Goal: Information Seeking & Learning: Get advice/opinions

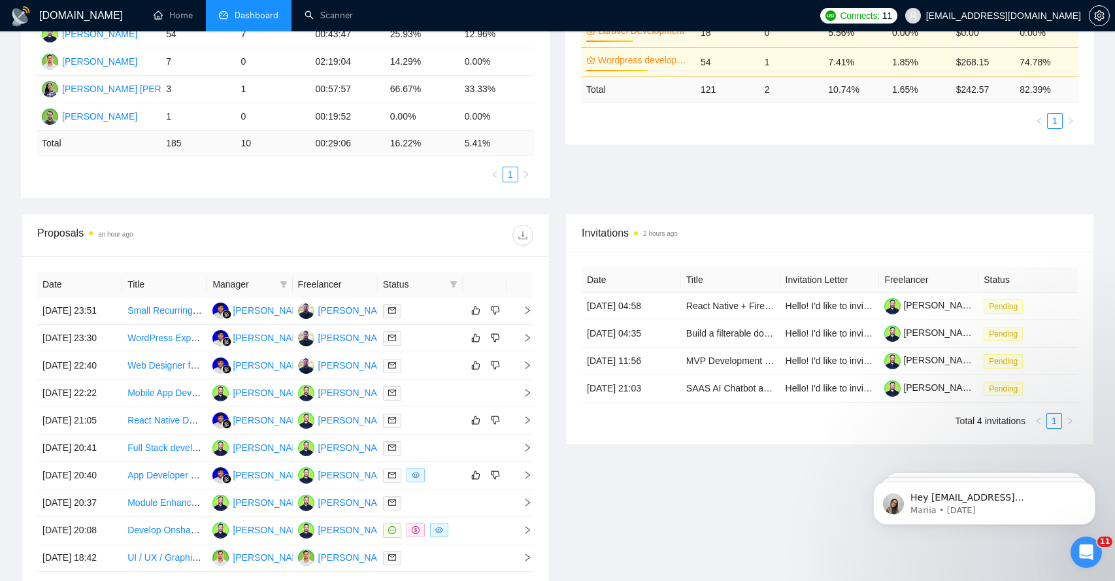
scroll to position [321, 0]
click at [524, 314] on icon "right" at bounding box center [527, 309] width 9 height 9
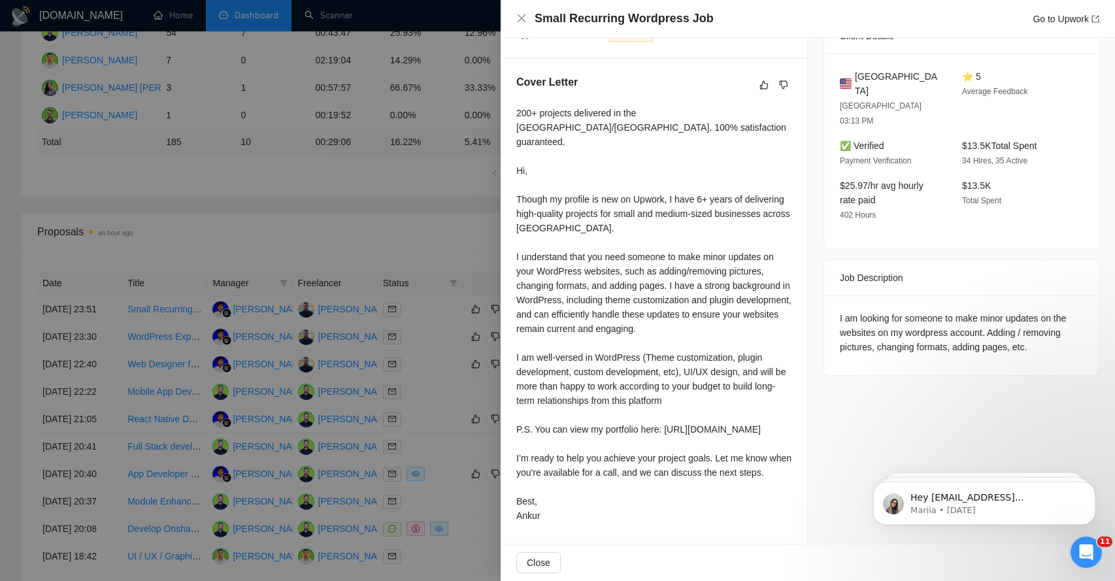
click at [596, 453] on div "200+ projects delivered in the US/Canada. 100% satisfaction guaranteed. Hi, Tho…" at bounding box center [653, 314] width 275 height 417
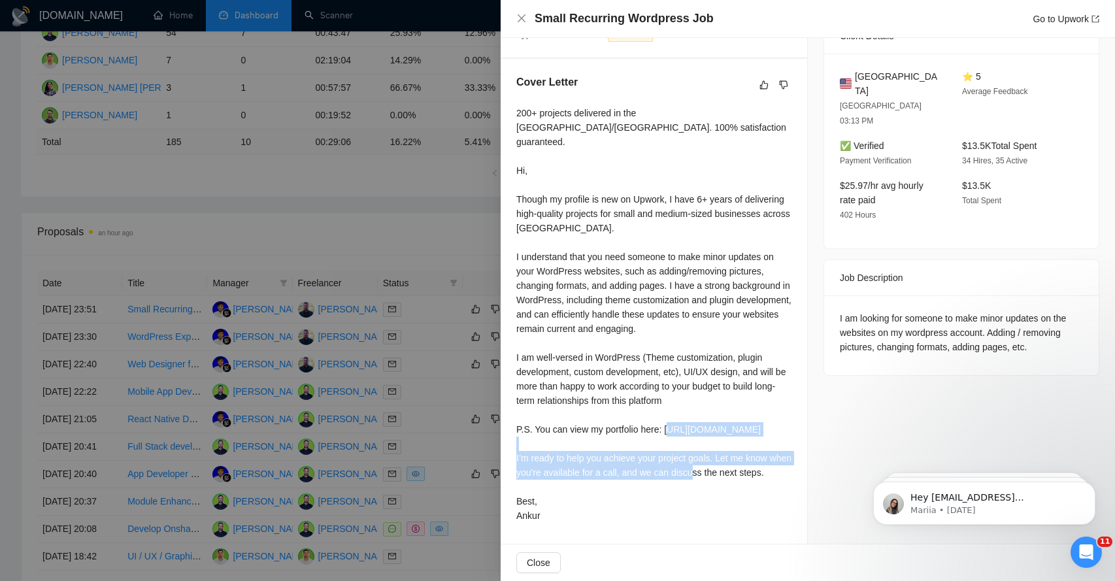
click at [596, 453] on div "200+ projects delivered in the US/Canada. 100% satisfaction guaranteed. Hi, Tho…" at bounding box center [653, 314] width 275 height 417
click at [552, 560] on button "Close" at bounding box center [538, 562] width 44 height 21
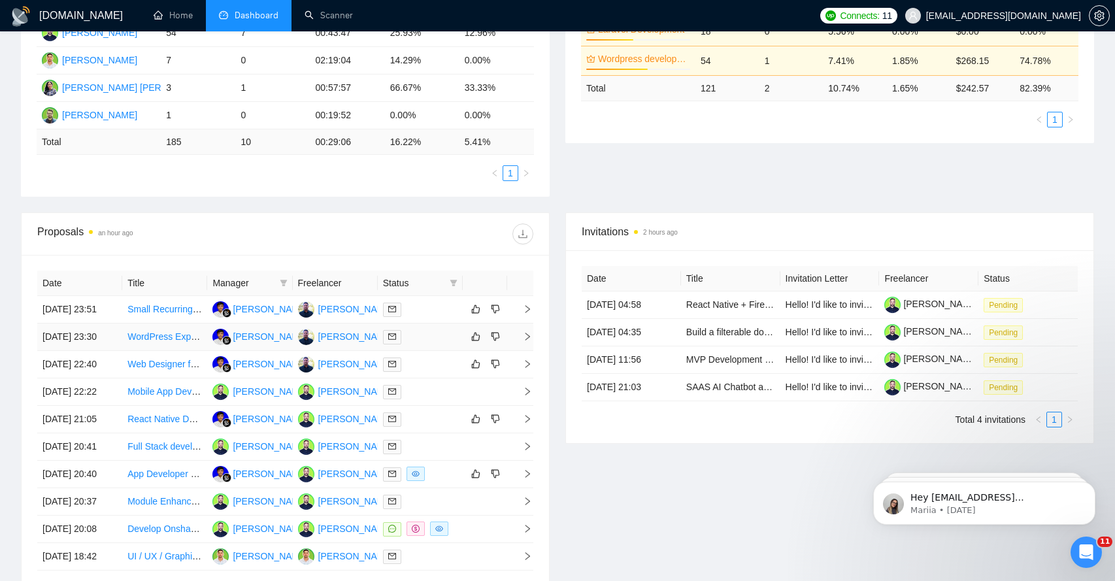
click at [519, 341] on span "right" at bounding box center [522, 336] width 20 height 9
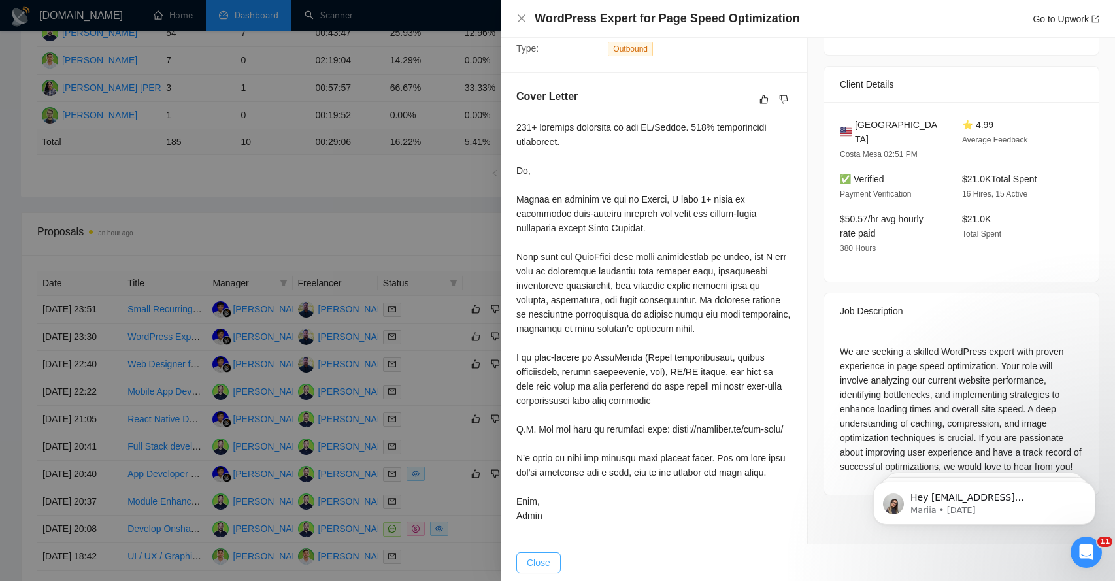
click at [538, 571] on button "Close" at bounding box center [538, 562] width 44 height 21
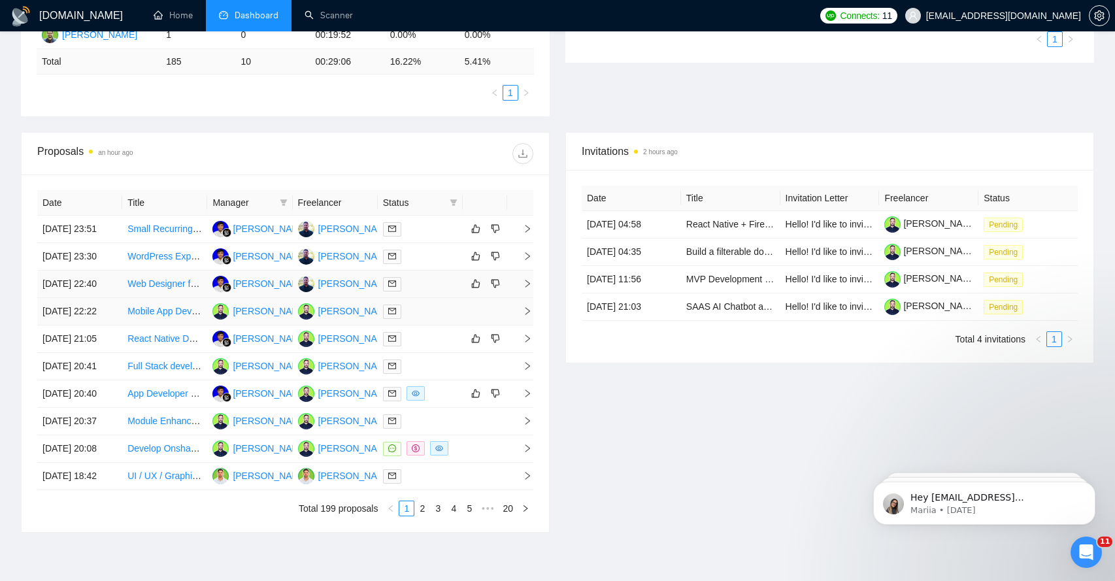
scroll to position [410, 0]
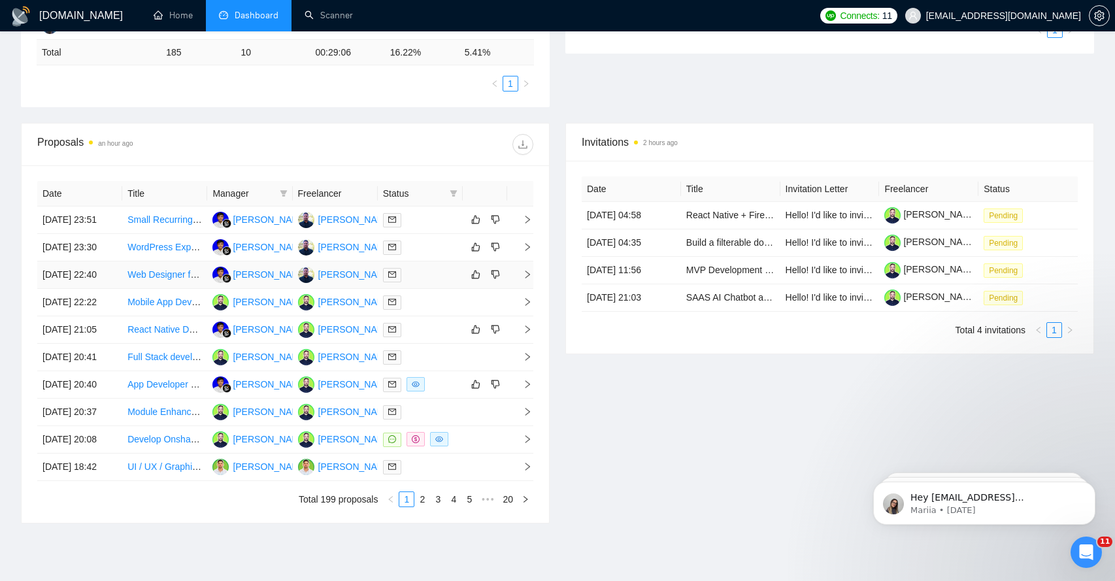
click at [527, 279] on icon "right" at bounding box center [527, 274] width 9 height 9
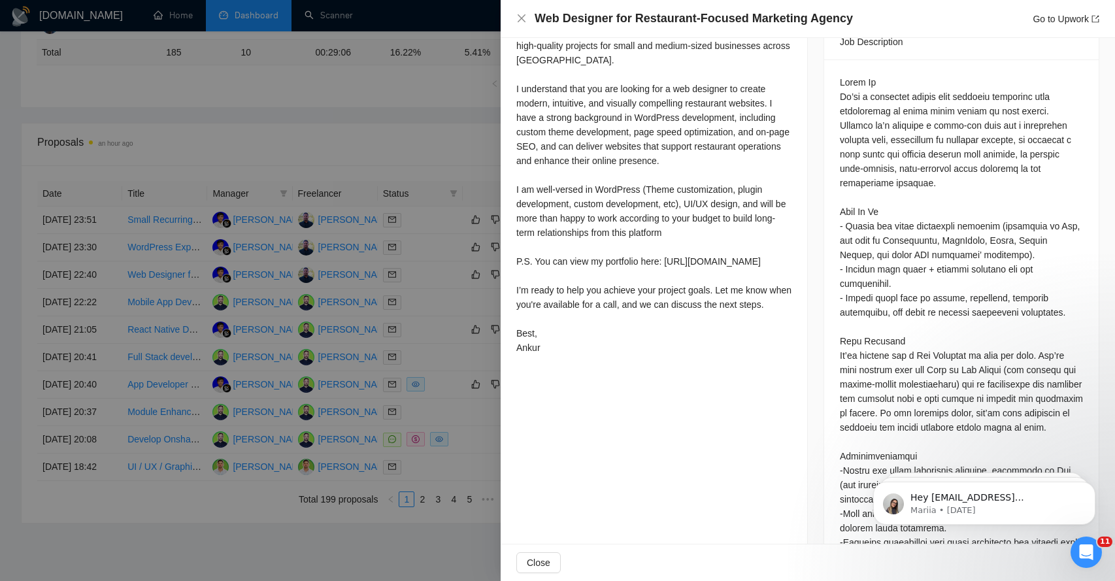
scroll to position [567, 0]
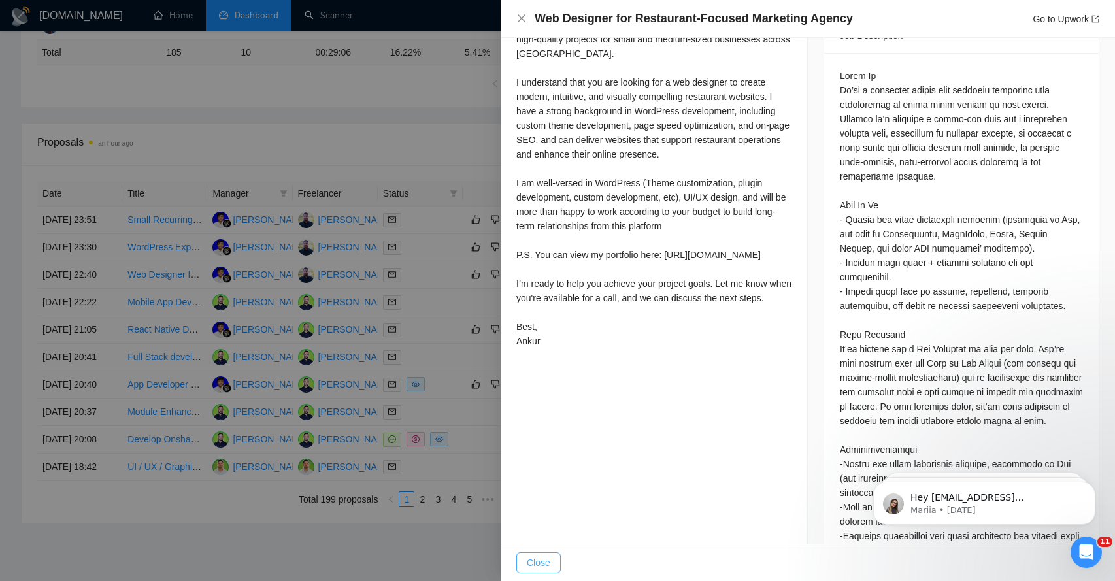
click at [543, 561] on span "Close" at bounding box center [539, 563] width 24 height 14
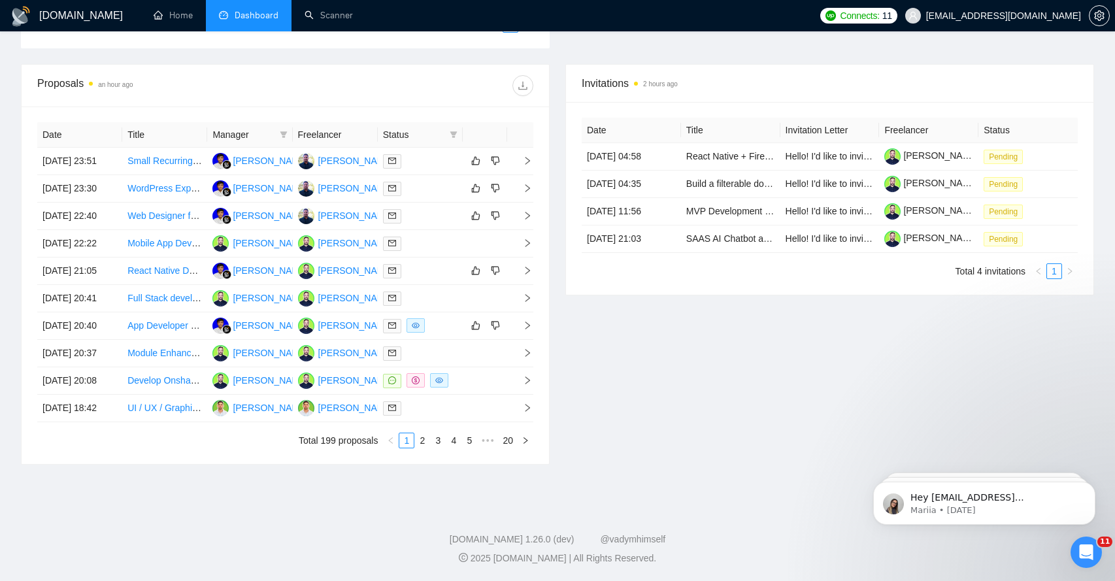
scroll to position [541, 0]
click at [523, 330] on icon "right" at bounding box center [527, 325] width 9 height 9
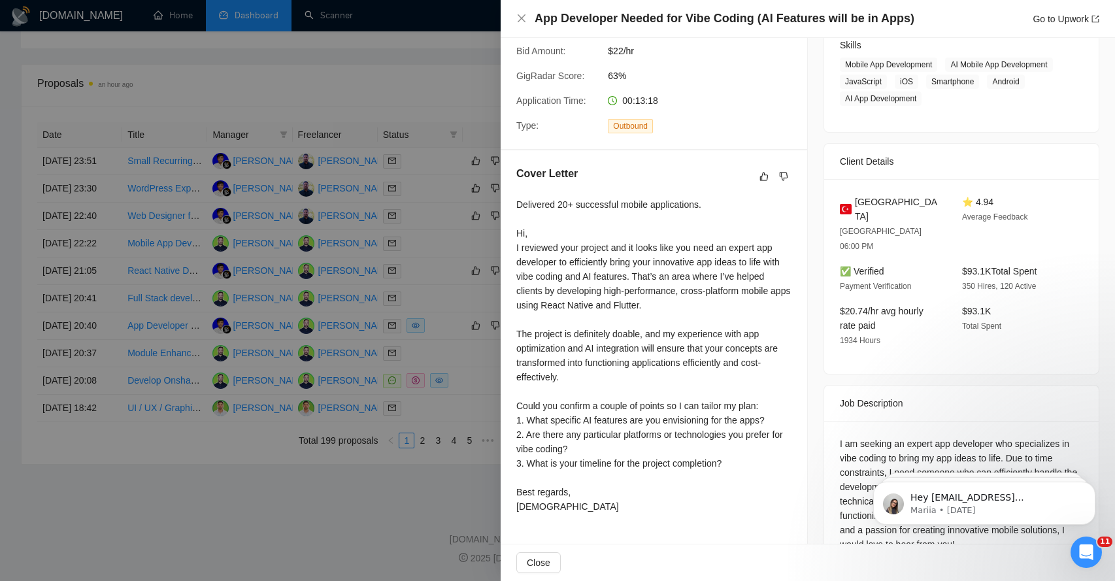
scroll to position [229, 0]
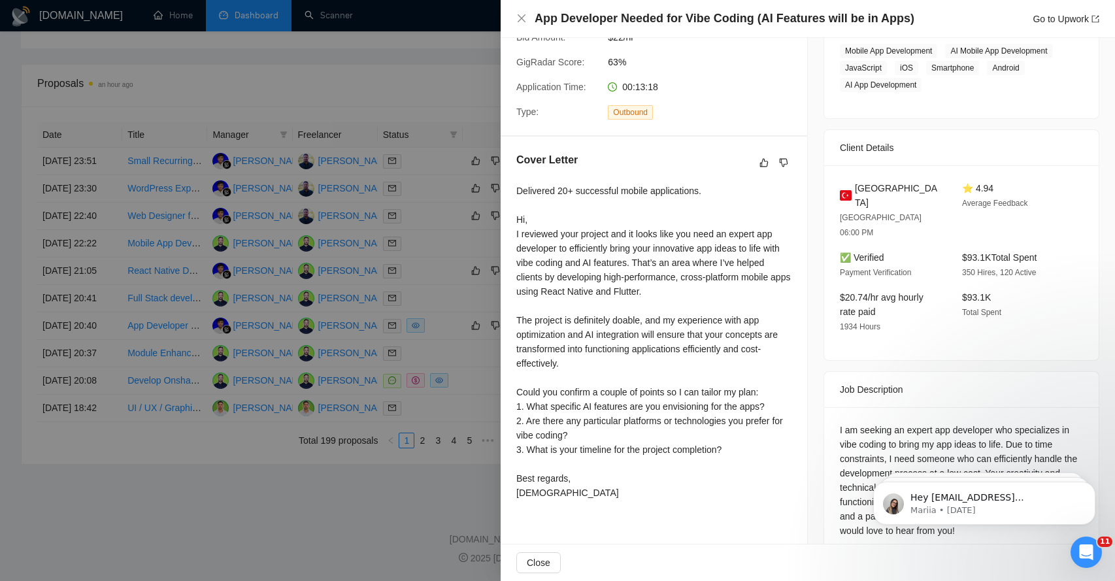
click at [573, 289] on div "Delivered 20+ successful mobile applications. Hi, I reviewed your project and i…" at bounding box center [653, 342] width 275 height 316
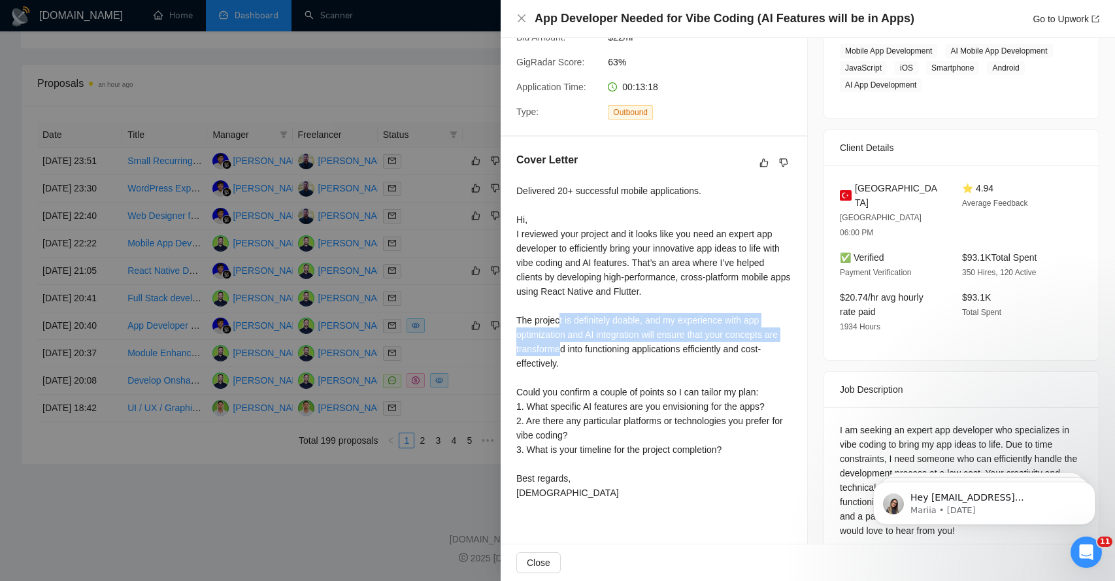
drag, startPoint x: 559, startPoint y: 312, endPoint x: 565, endPoint y: 344, distance: 31.8
click at [565, 344] on div "Delivered 20+ successful mobile applications. Hi, I reviewed your project and i…" at bounding box center [653, 342] width 275 height 316
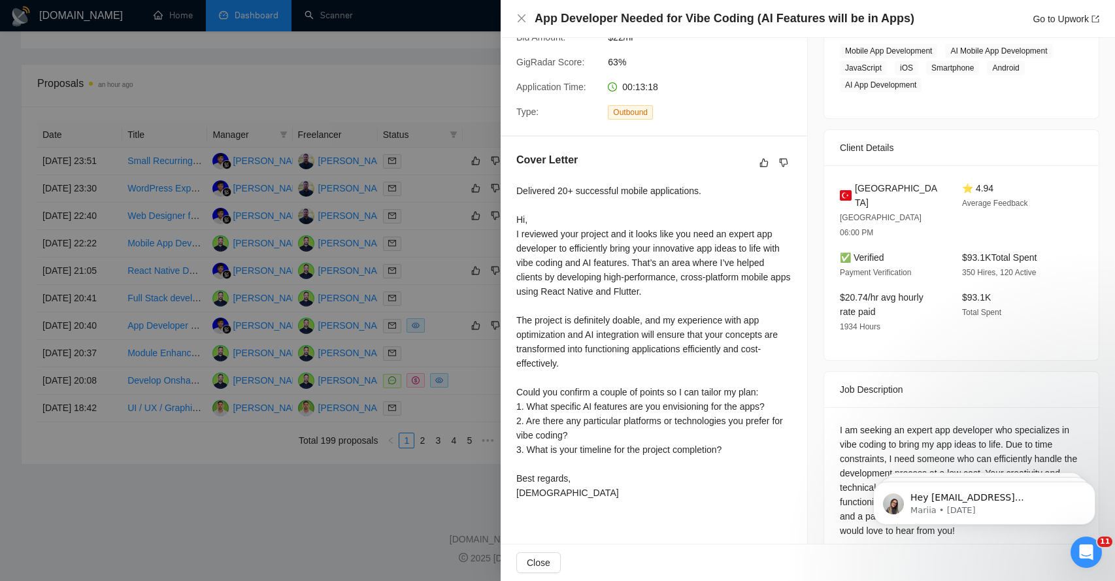
drag, startPoint x: 561, startPoint y: 388, endPoint x: 561, endPoint y: 398, distance: 9.8
click at [561, 398] on div "Delivered 20+ successful mobile applications. Hi, I reviewed your project and i…" at bounding box center [653, 342] width 275 height 316
click at [544, 561] on span "Close" at bounding box center [539, 563] width 24 height 14
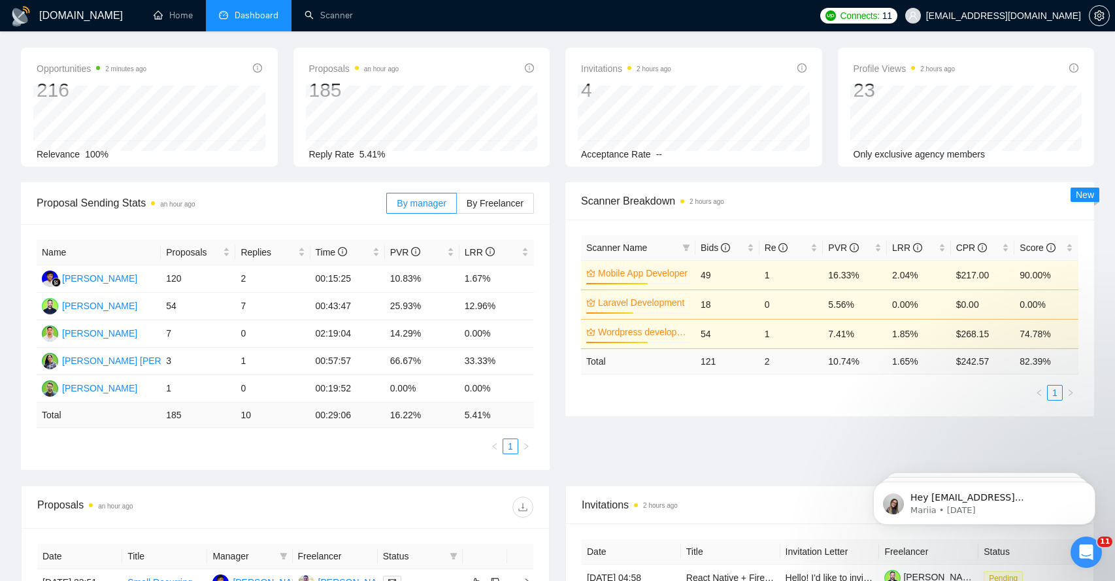
scroll to position [0, 0]
